Goal: Information Seeking & Learning: Check status

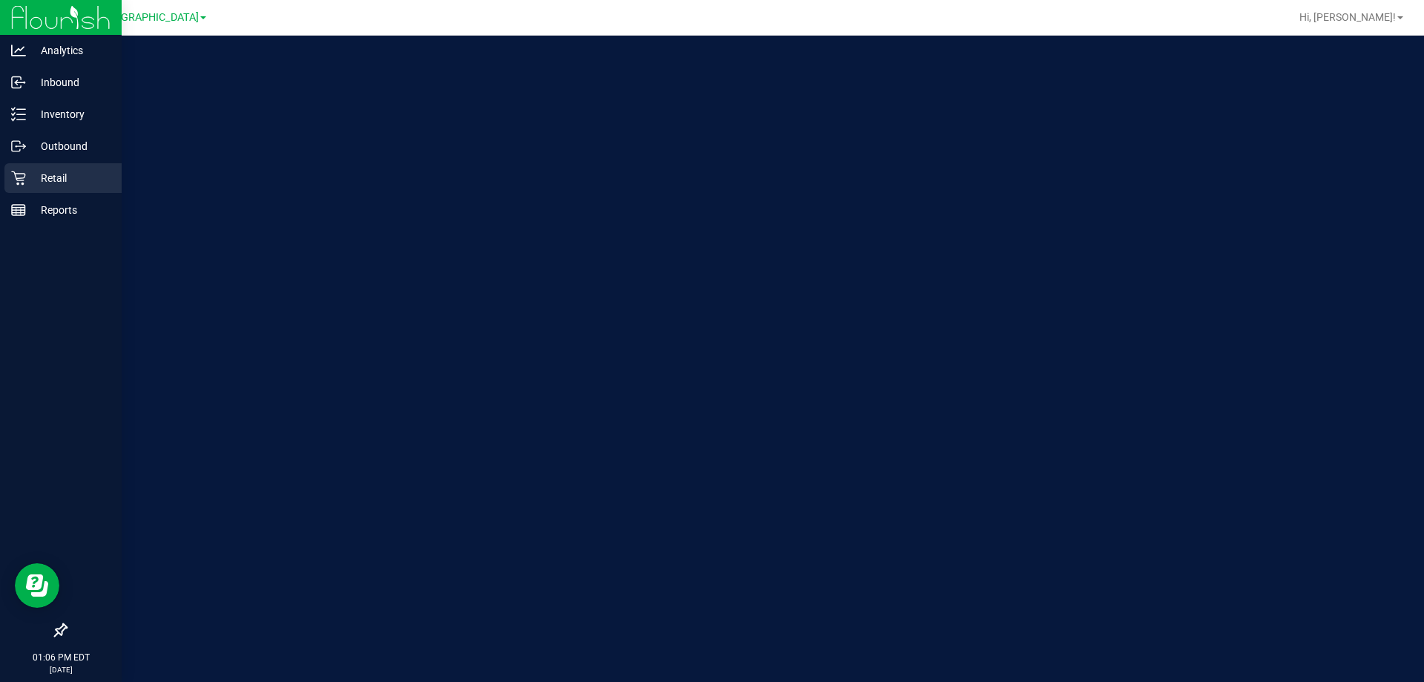
click at [39, 173] on p "Retail" at bounding box center [70, 178] width 89 height 18
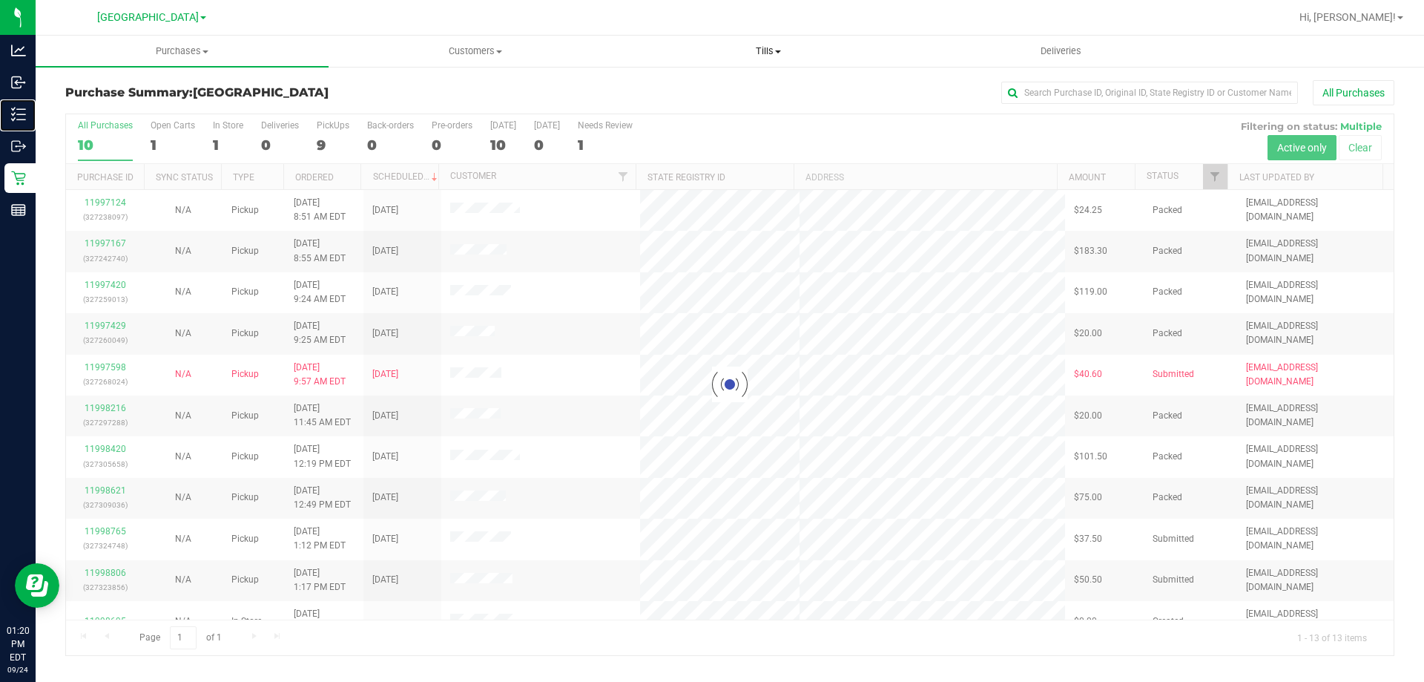
click at [760, 52] on span "Tills" at bounding box center [767, 51] width 291 height 13
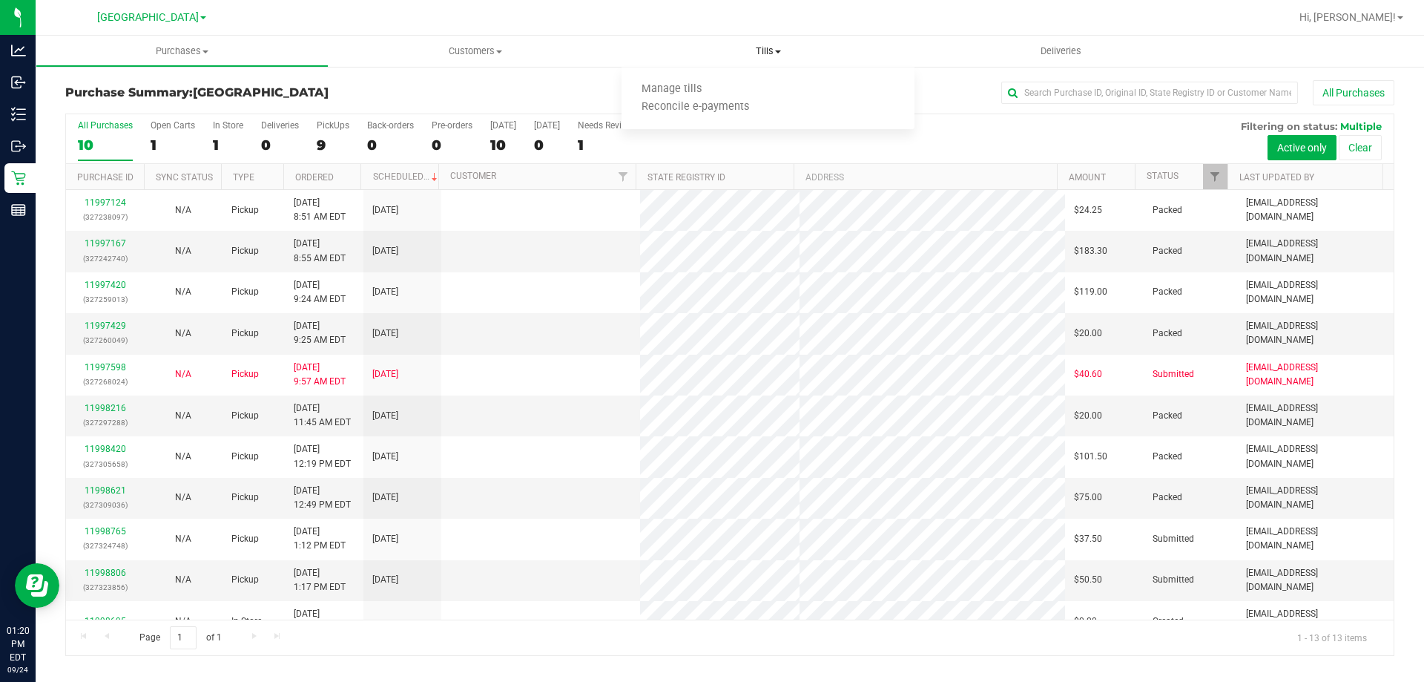
click at [699, 92] on span "Manage tills" at bounding box center [672, 89] width 100 height 13
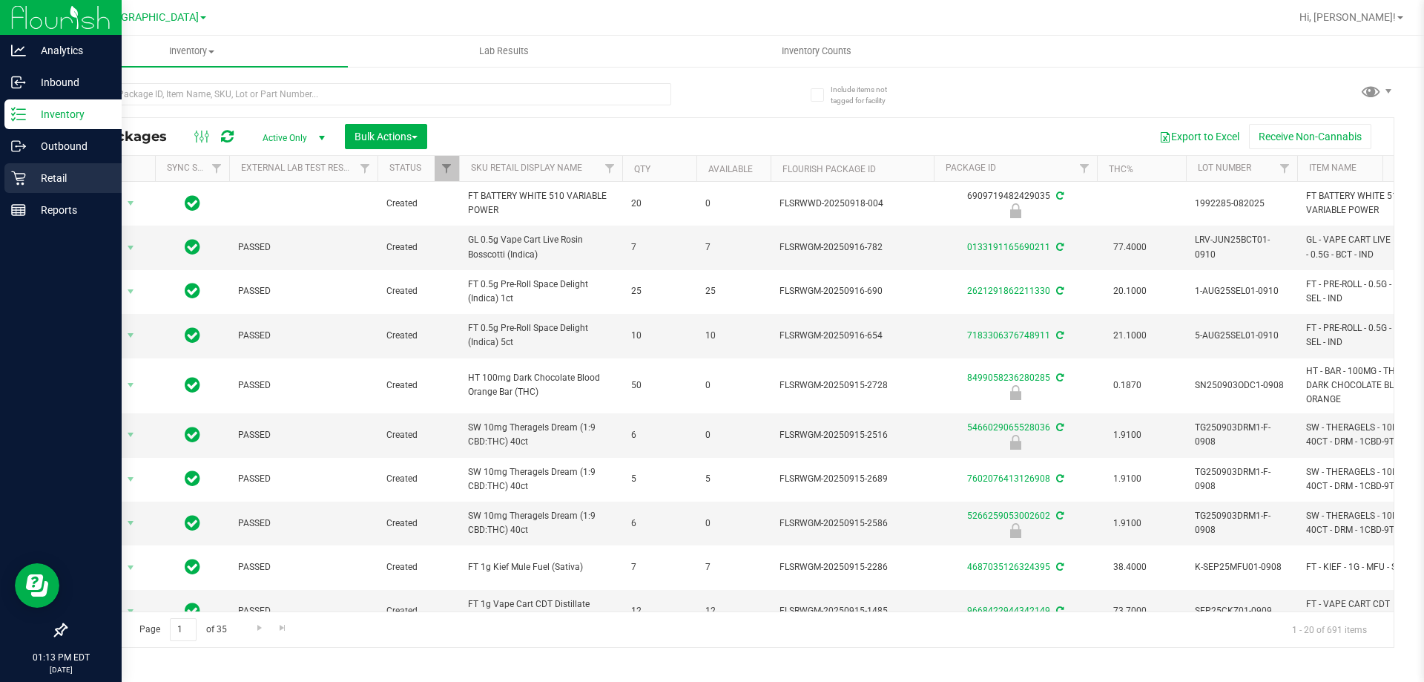
click at [24, 179] on icon at bounding box center [18, 178] width 15 height 15
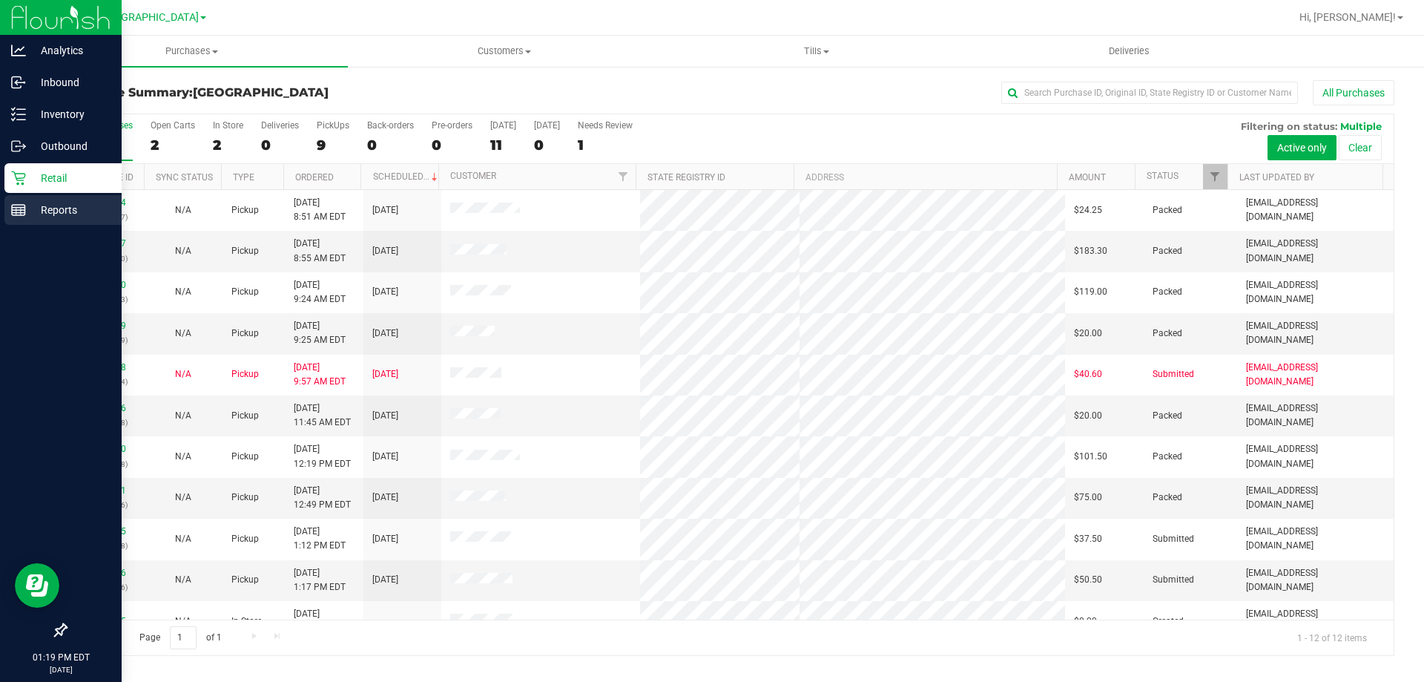
click at [22, 219] on div "Reports" at bounding box center [62, 210] width 117 height 30
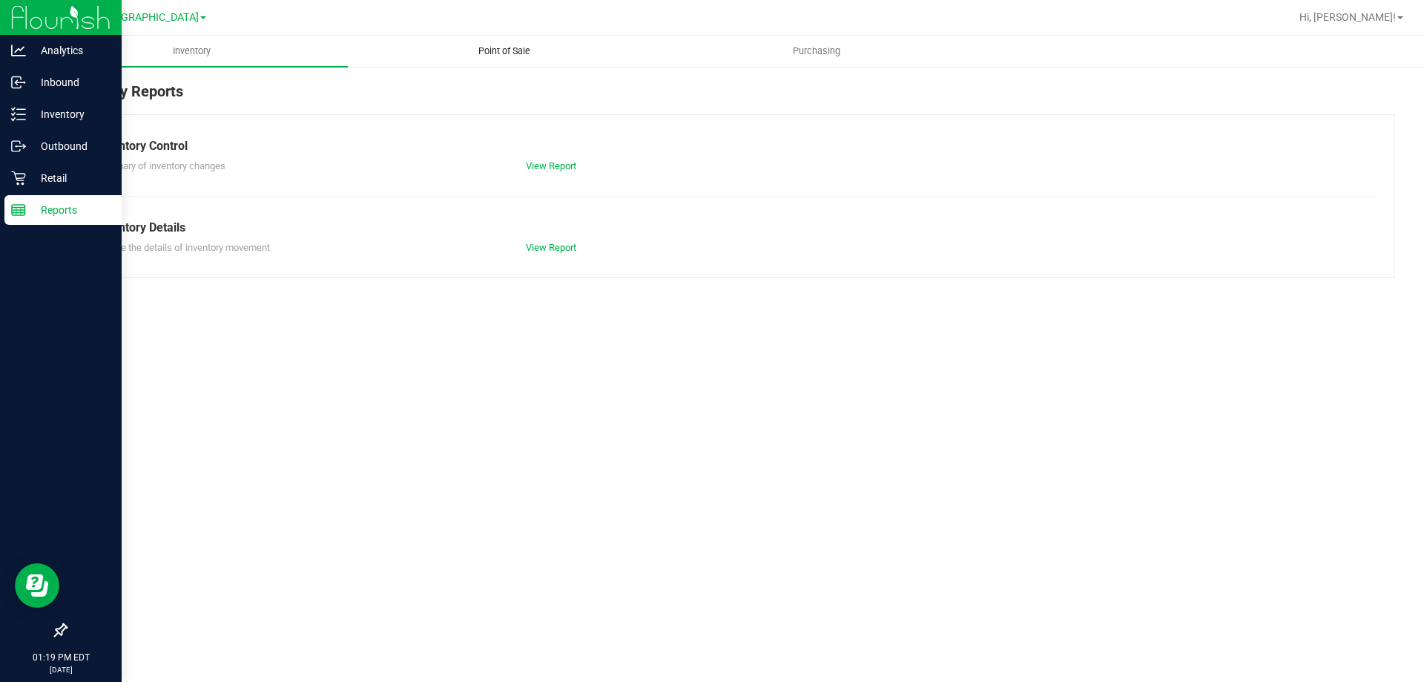
click at [527, 51] on span "Point of Sale" at bounding box center [504, 51] width 92 height 13
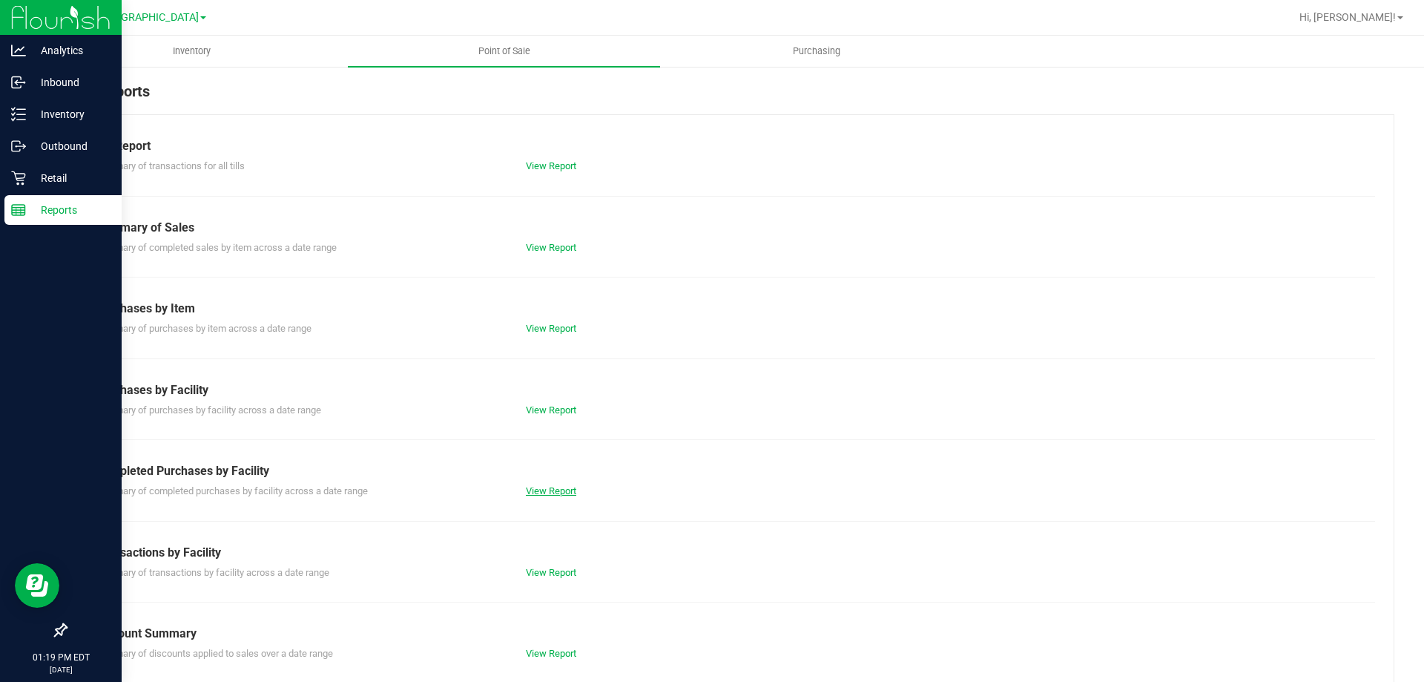
click at [556, 490] on link "View Report" at bounding box center [551, 490] width 50 height 11
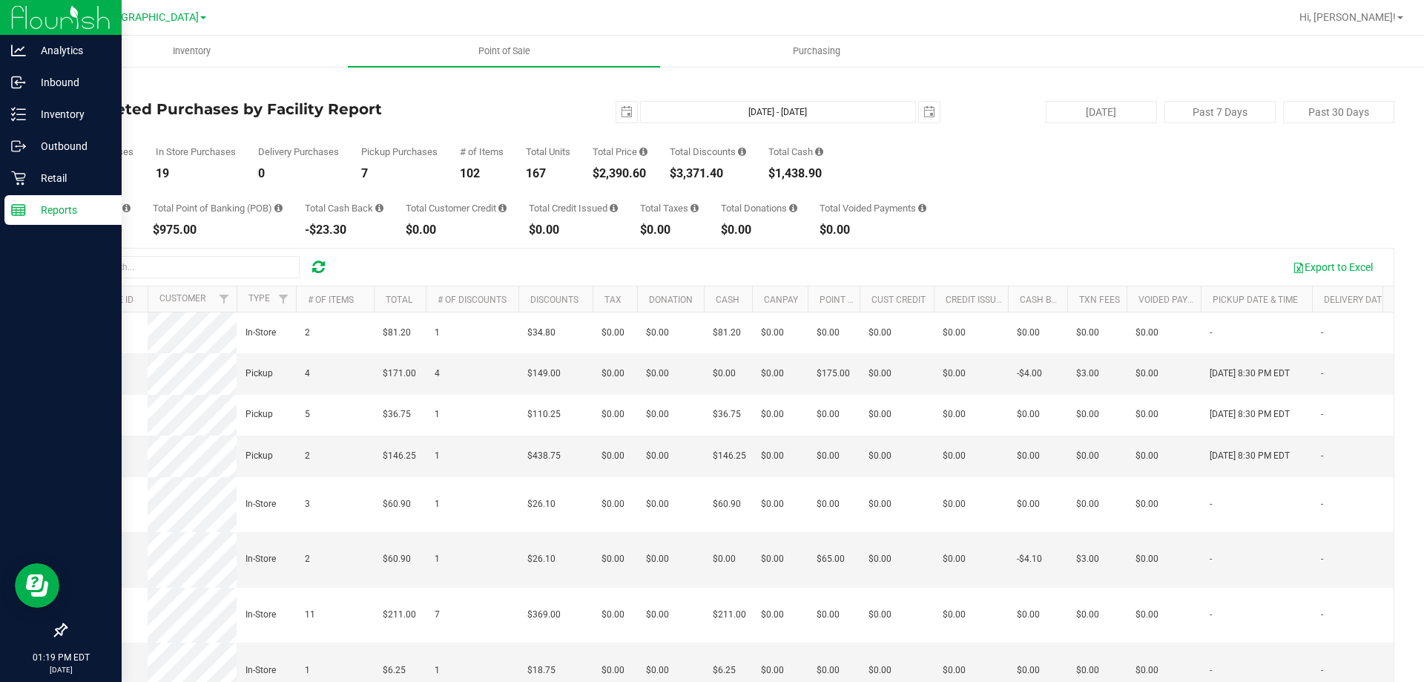
click at [69, 83] on link "Back" at bounding box center [76, 87] width 22 height 10
